Goal: Information Seeking & Learning: Learn about a topic

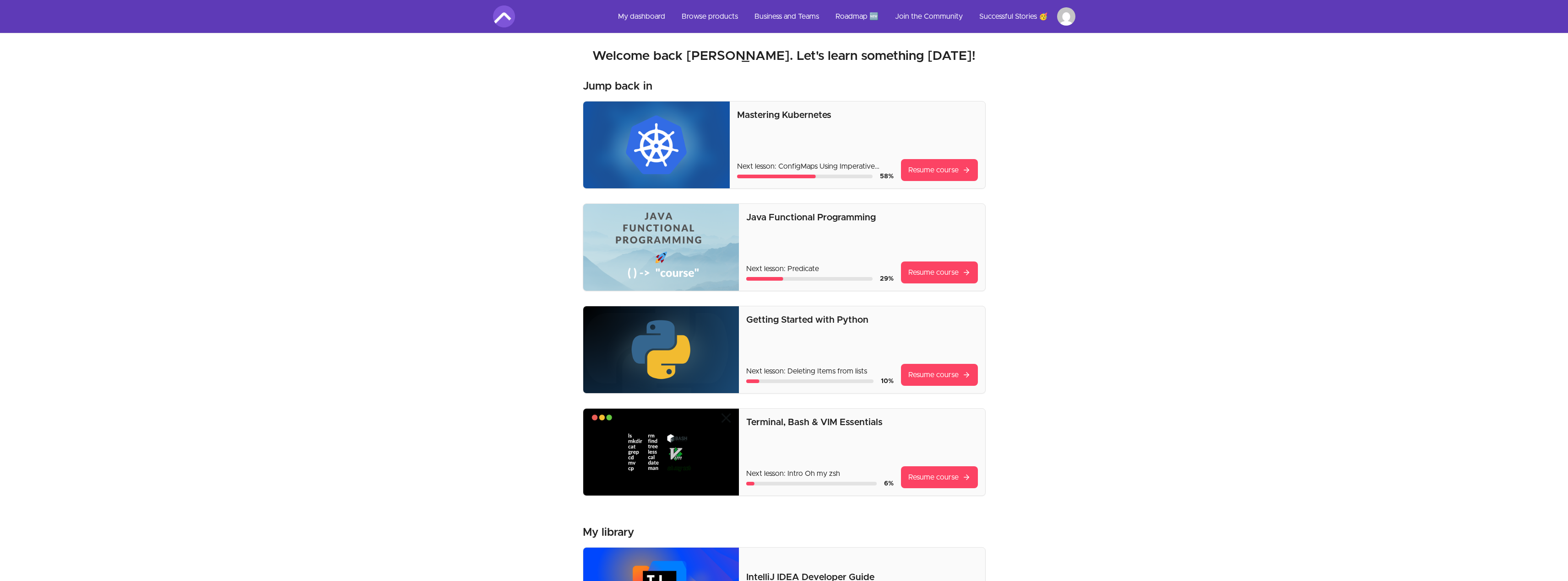
click at [779, 115] on p "Mastering Kubernetes" at bounding box center [858, 115] width 241 height 13
click at [940, 164] on link "Resume course" at bounding box center [939, 170] width 77 height 22
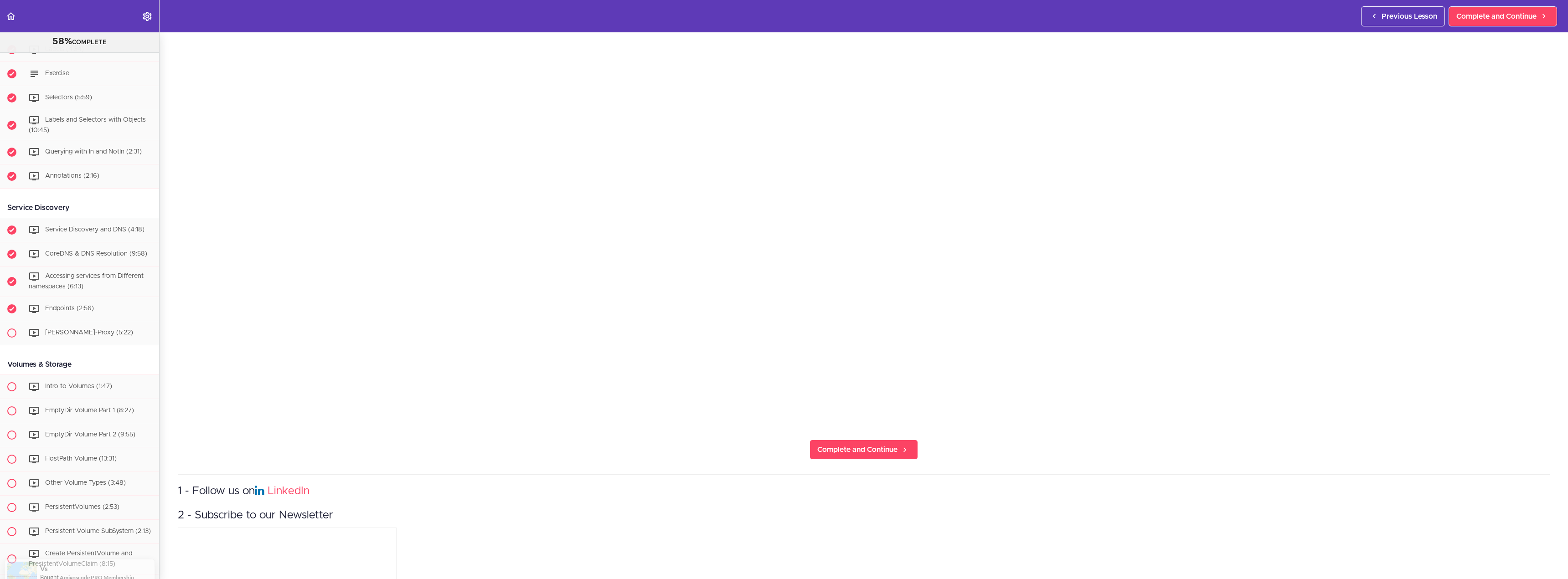
scroll to position [456, 0]
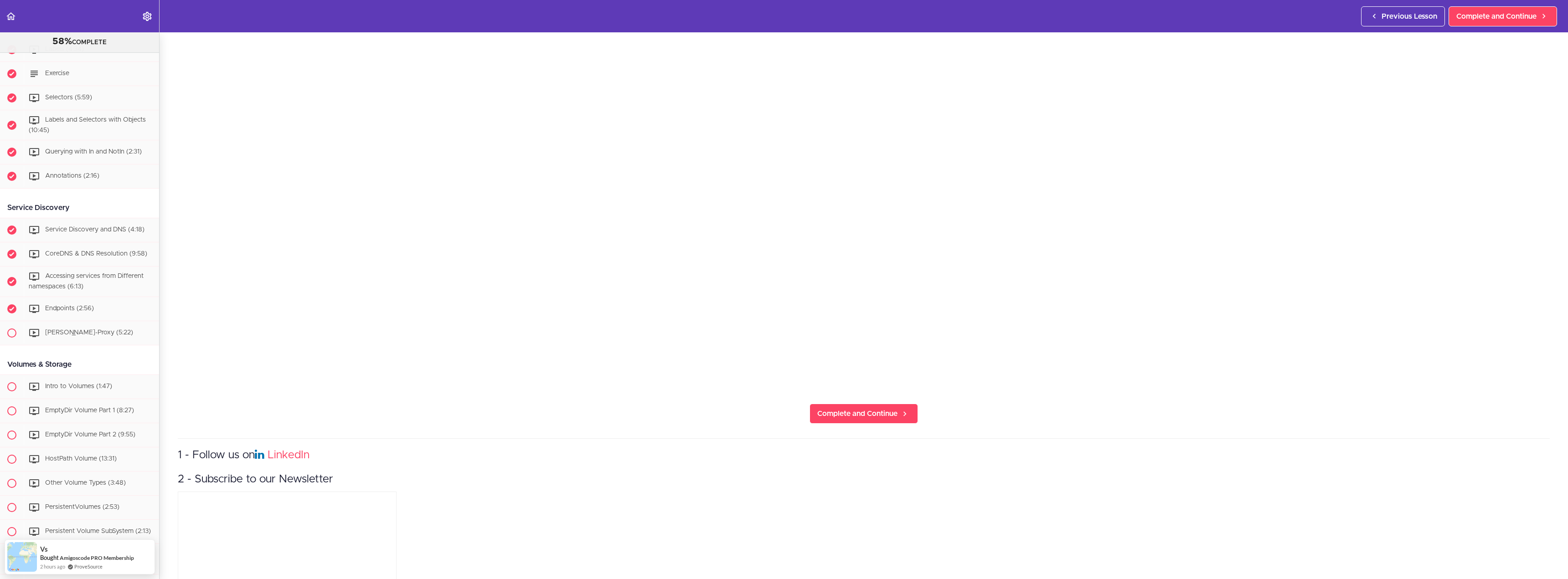
click at [1258, 425] on section "Mastering Kubernetes 58% COMPLETE Getting Started Join the Community Newsletter" at bounding box center [784, 306] width 1568 height 547
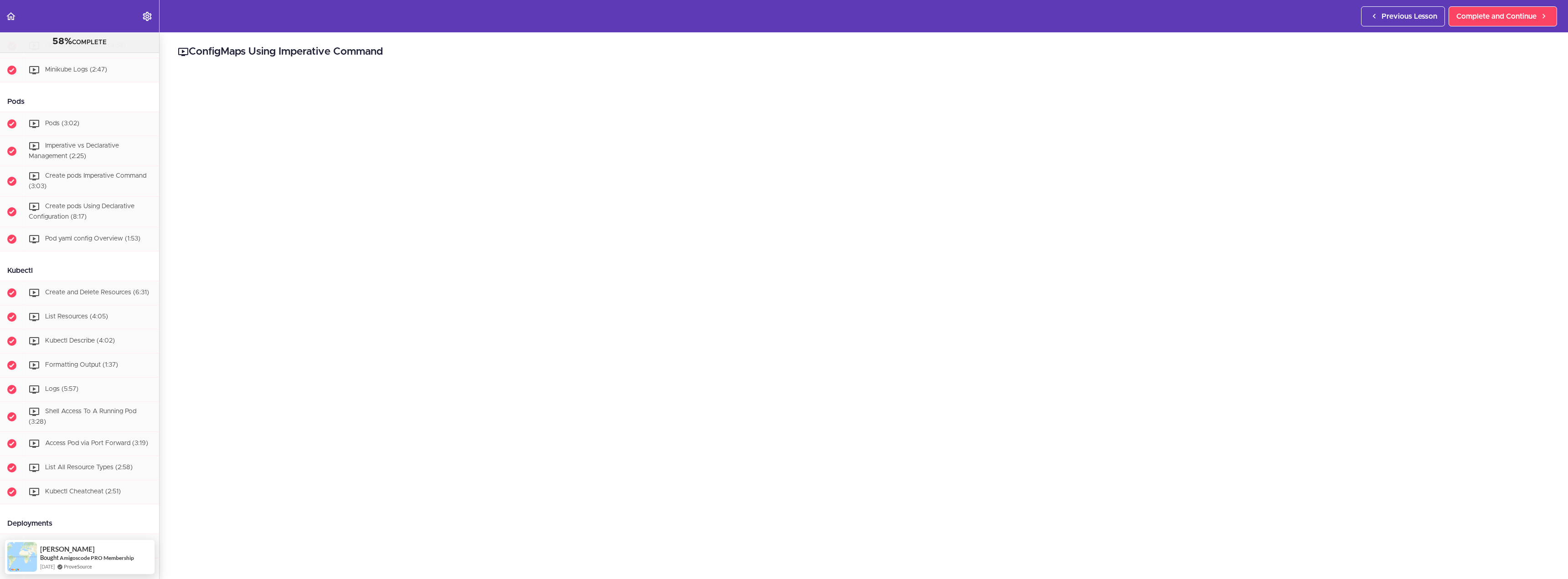
scroll to position [475, 0]
click at [94, 247] on span "Pod yaml config Overview (1:53)" at bounding box center [93, 244] width 96 height 6
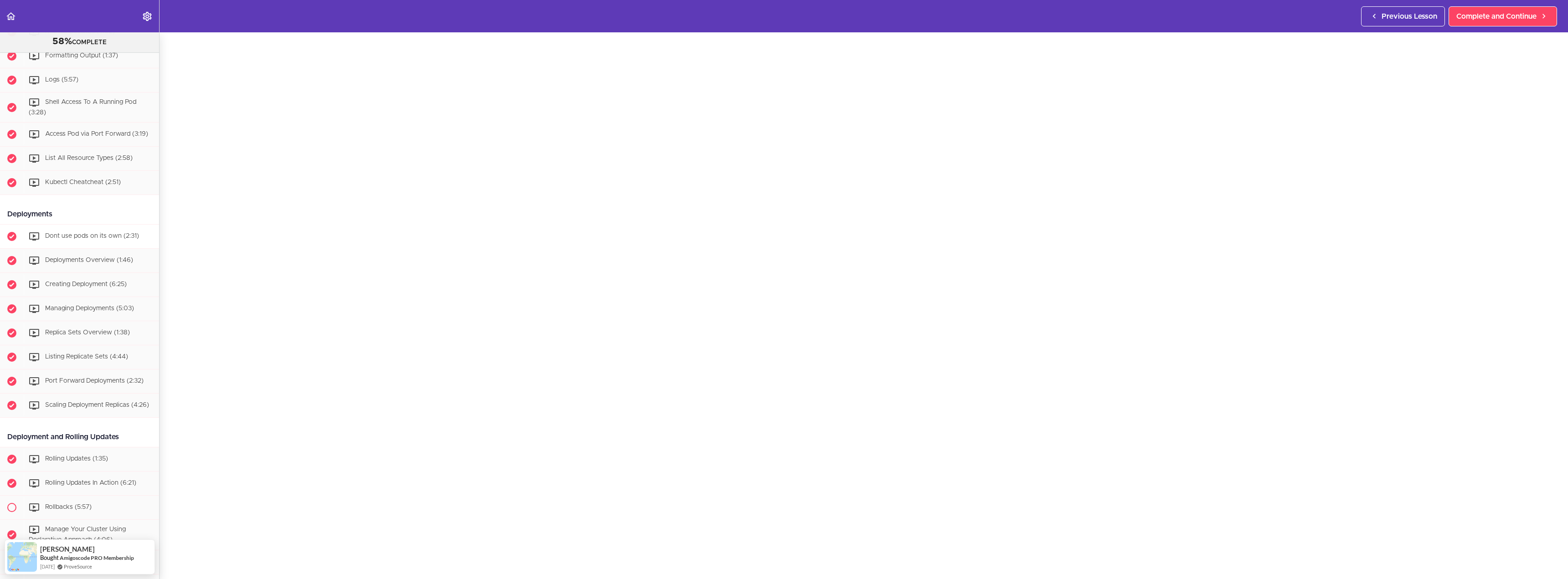
scroll to position [790, 0]
click at [73, 335] on span "Replica Sets Overview (1:38)" at bounding box center [88, 332] width 85 height 6
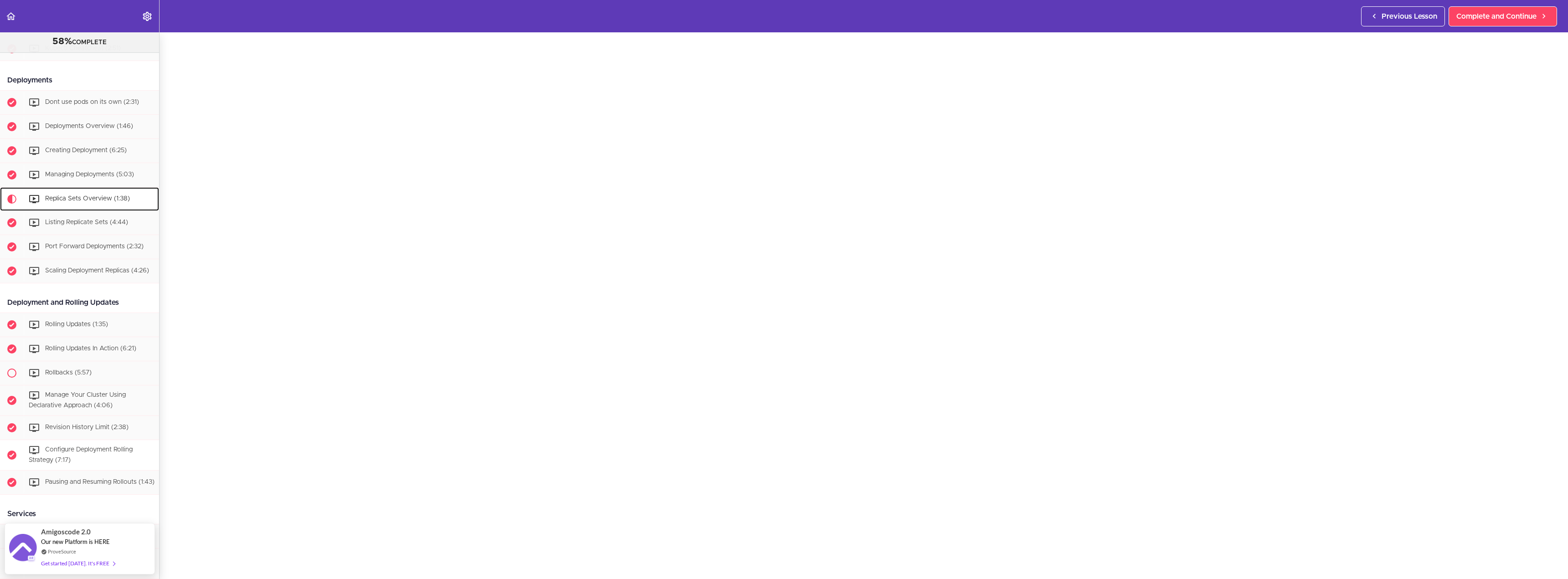
scroll to position [880, 0]
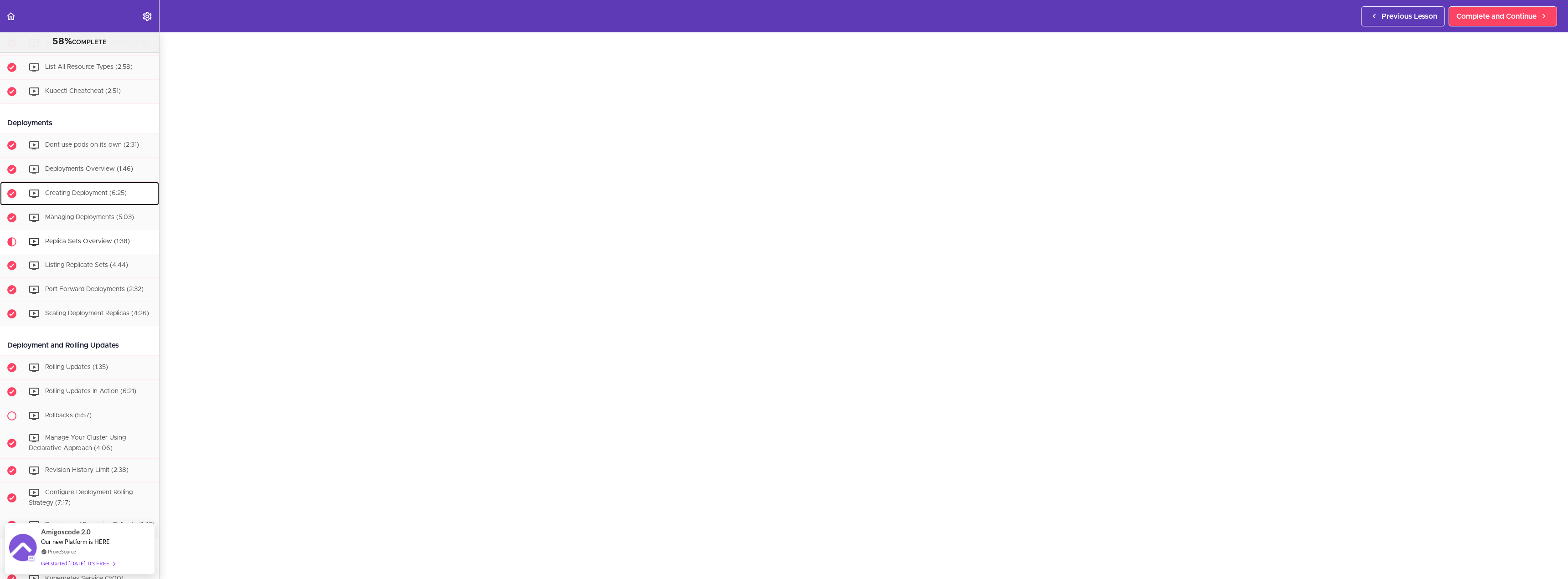
click at [74, 197] on span "Creating Deployment (6:25)" at bounding box center [86, 194] width 81 height 6
click at [78, 151] on span "Dont use pods on its own (2:31)" at bounding box center [92, 148] width 94 height 6
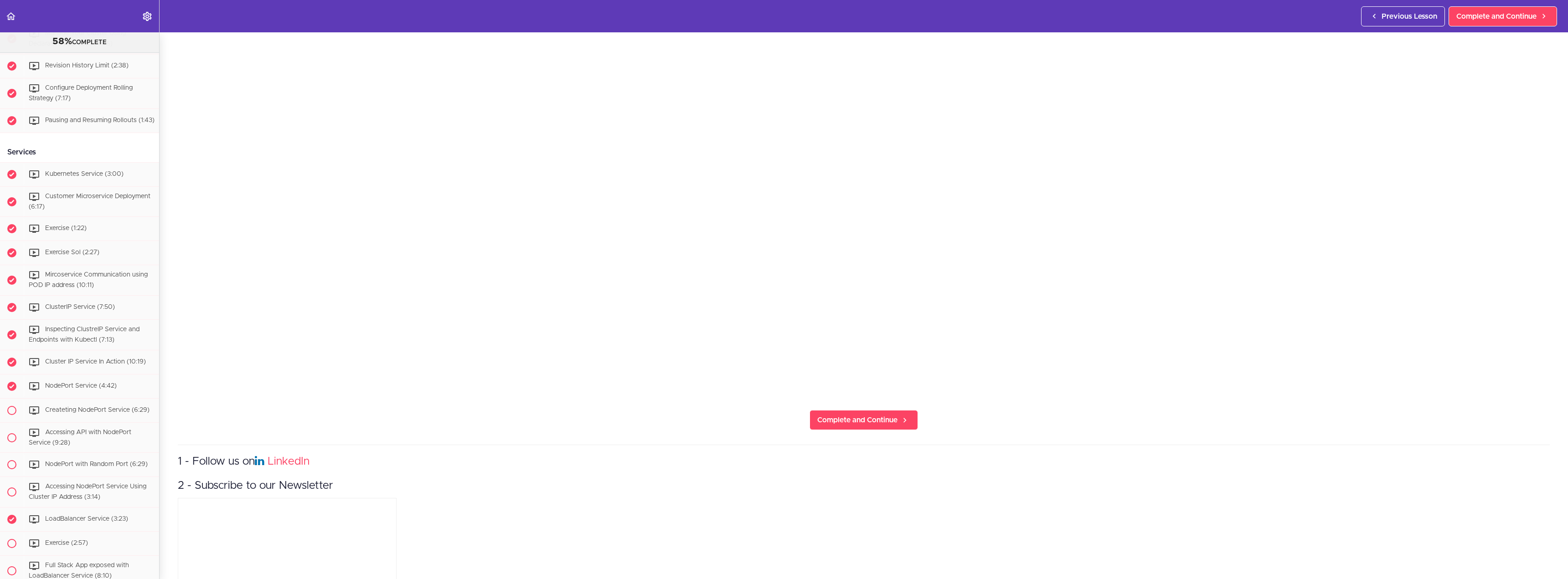
scroll to position [529, 0]
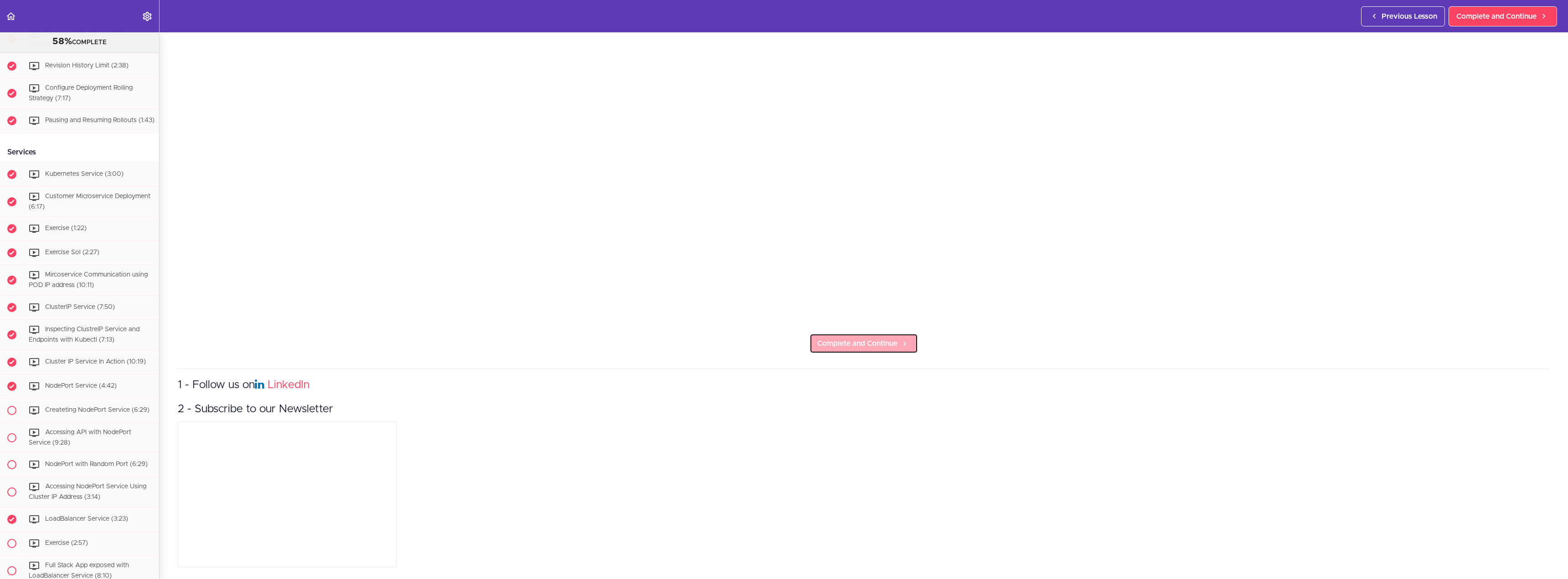
click at [880, 334] on link "Complete and Continue" at bounding box center [864, 344] width 108 height 20
click at [849, 338] on span "Complete and Continue" at bounding box center [857, 344] width 80 height 11
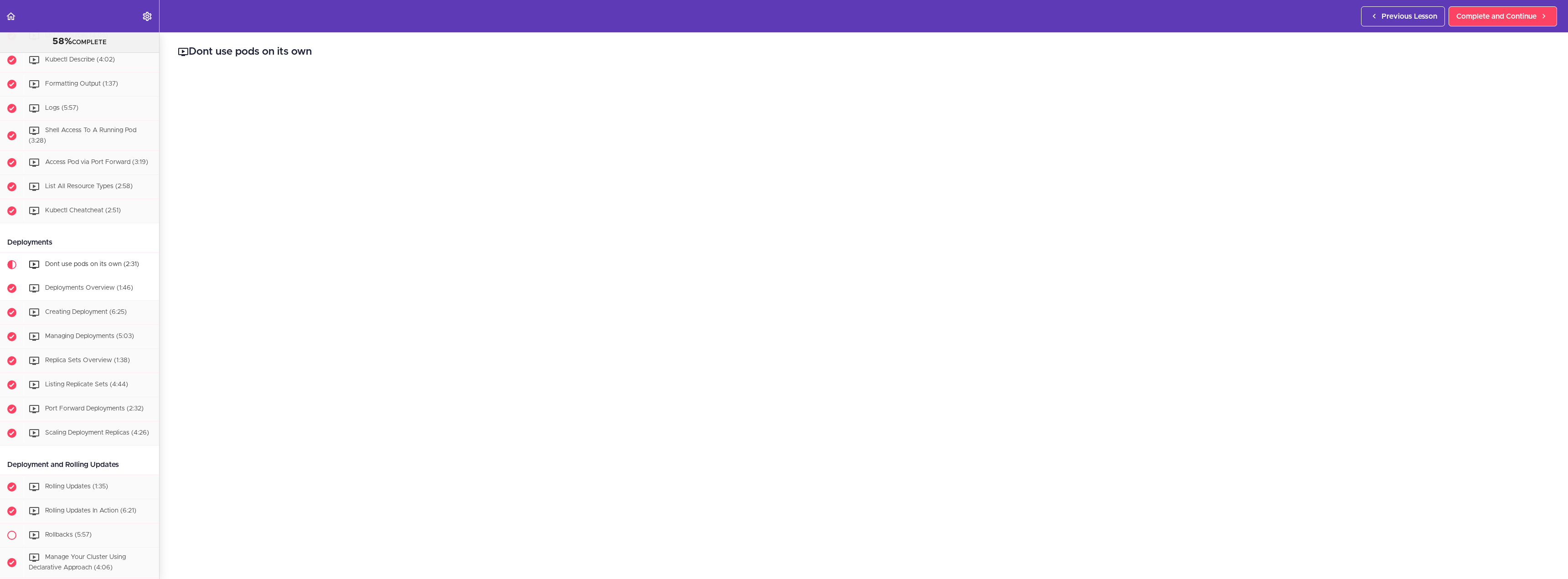
scroll to position [783, 0]
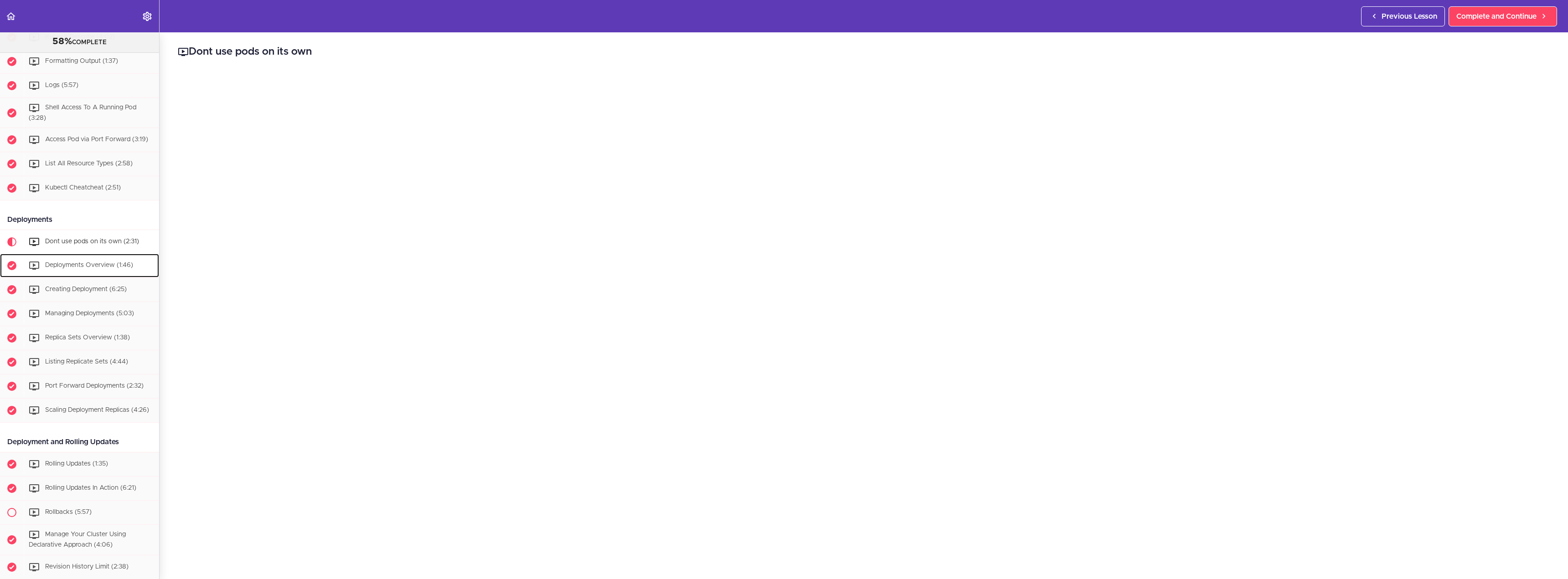
click at [70, 269] on span "Deployments Overview (1:46)" at bounding box center [89, 266] width 88 height 6
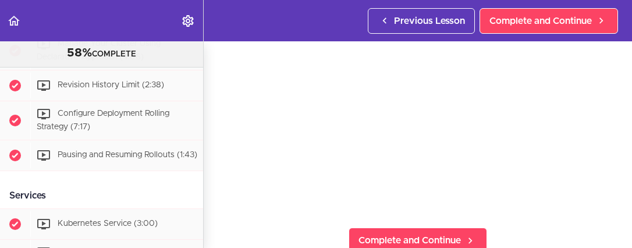
scroll to position [116, 0]
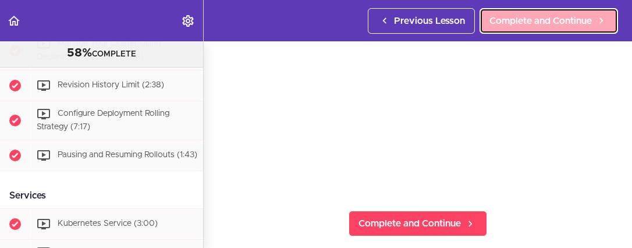
click at [539, 29] on link "Complete and Continue" at bounding box center [548, 21] width 138 height 26
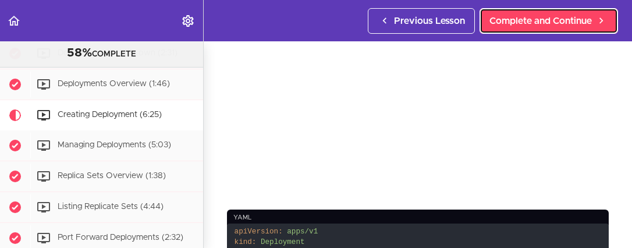
scroll to position [1241, 0]
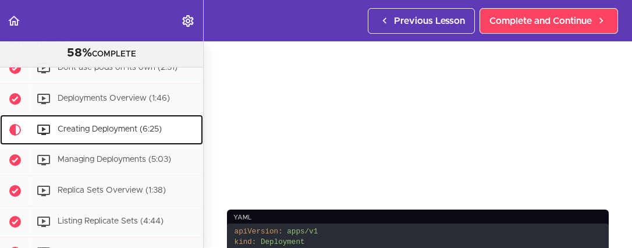
click at [101, 130] on span "Creating Deployment (6:25)" at bounding box center [110, 130] width 104 height 8
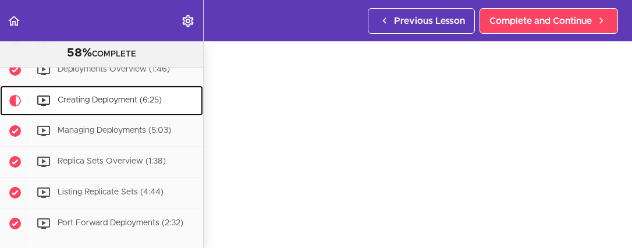
scroll to position [58, 0]
